Goal: Transaction & Acquisition: Download file/media

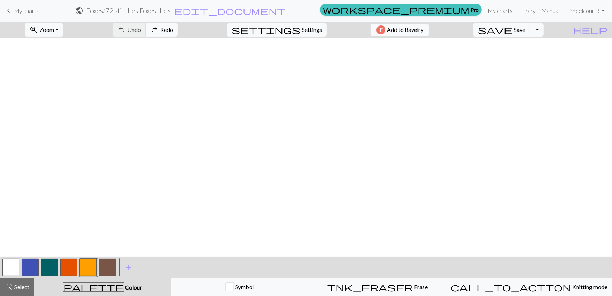
scroll to position [319, 119]
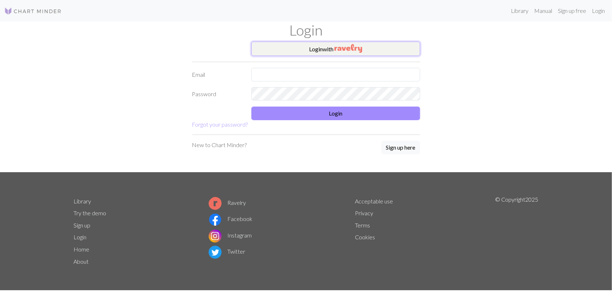
click at [337, 50] on img "button" at bounding box center [349, 48] width 28 height 9
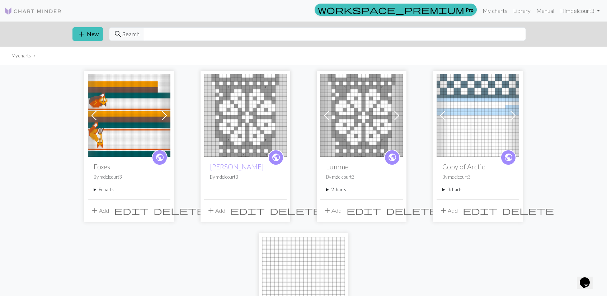
click at [117, 118] on img at bounding box center [129, 115] width 82 height 82
click at [107, 187] on summary "8 charts" at bounding box center [129, 189] width 71 height 7
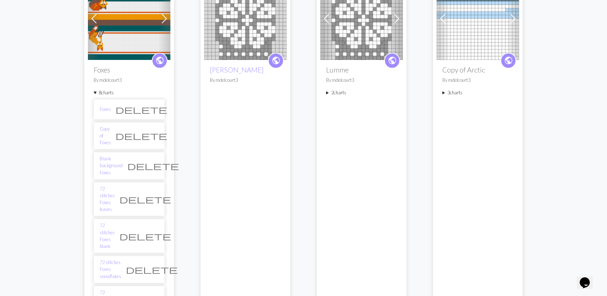
scroll to position [100, 0]
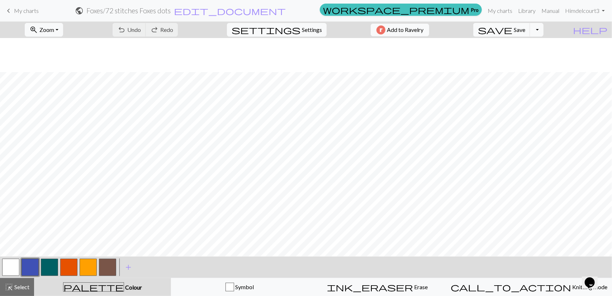
scroll to position [320, 0]
click at [89, 264] on button "button" at bounding box center [88, 266] width 17 height 17
click at [10, 266] on button "button" at bounding box center [10, 266] width 17 height 17
click at [91, 270] on button "button" at bounding box center [88, 266] width 17 height 17
click at [19, 267] on button "button" at bounding box center [10, 266] width 17 height 17
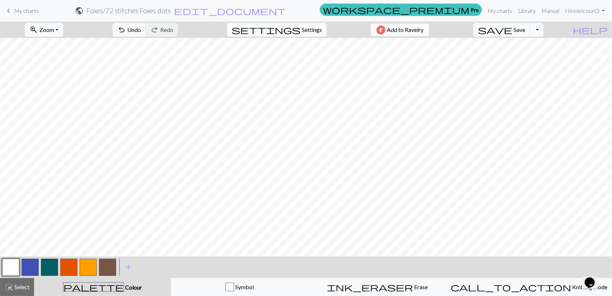
click at [92, 263] on button "button" at bounding box center [88, 266] width 17 height 17
click at [37, 266] on button "button" at bounding box center [30, 266] width 17 height 17
click at [544, 28] on button "Toggle Dropdown" at bounding box center [537, 30] width 14 height 14
click at [543, 55] on button "save_alt Download" at bounding box center [484, 56] width 118 height 11
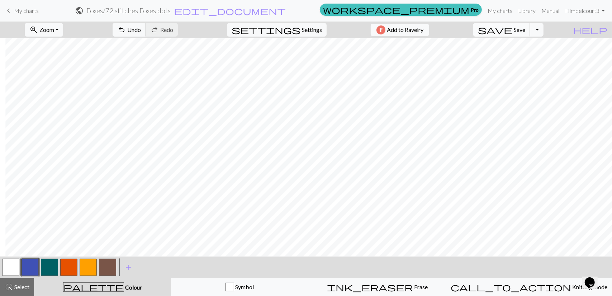
click at [528, 28] on button "save Save Save" at bounding box center [501, 30] width 57 height 14
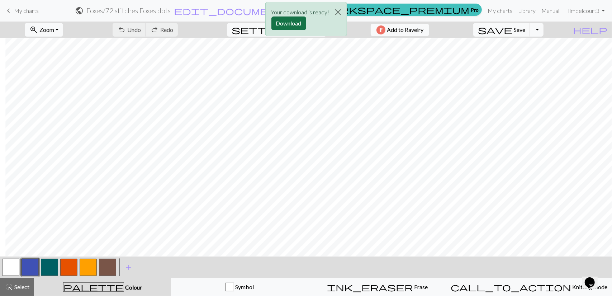
click at [293, 22] on button "Download" at bounding box center [288, 23] width 35 height 14
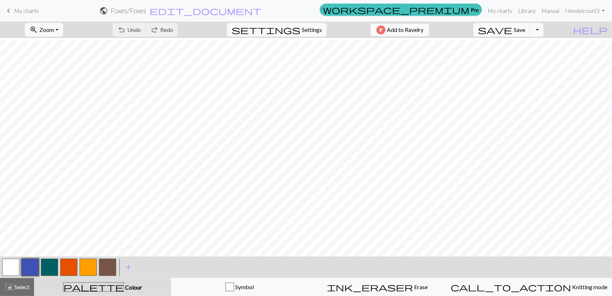
scroll to position [335, 0]
